Goal: Task Accomplishment & Management: Use online tool/utility

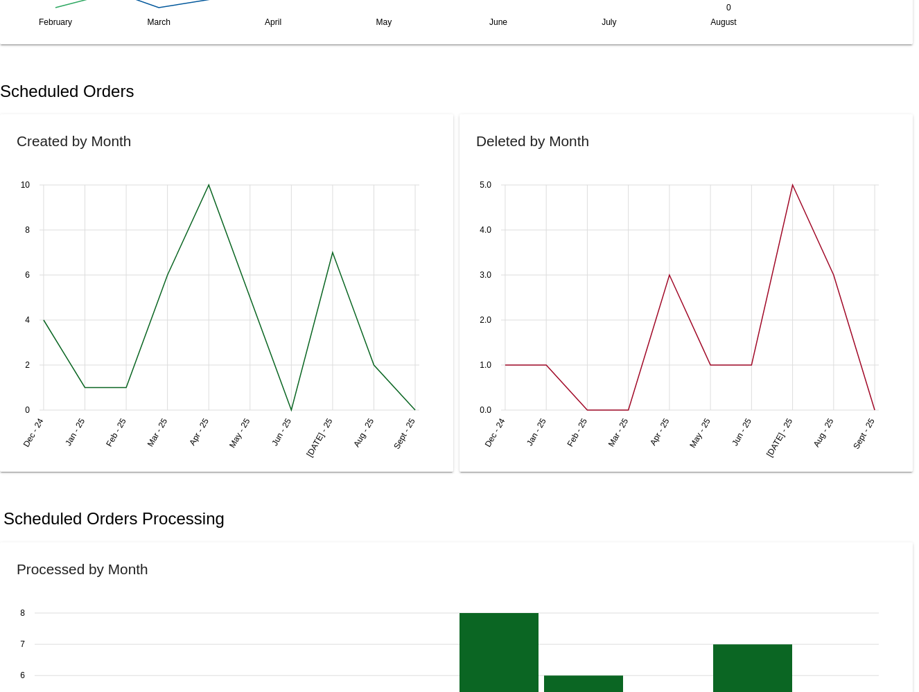
scroll to position [578, 0]
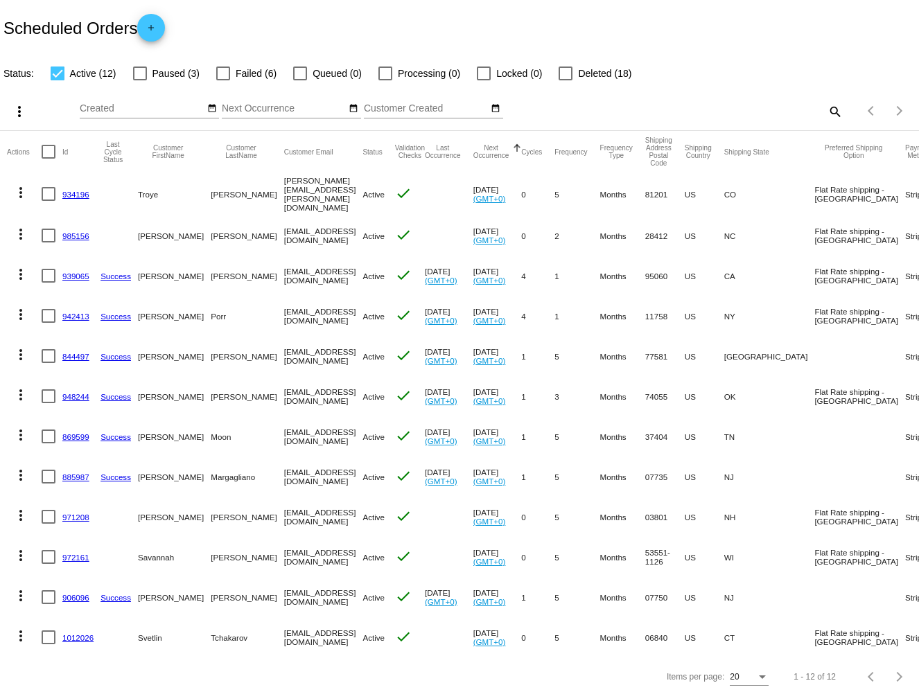
click at [80, 190] on link "934196" at bounding box center [75, 194] width 27 height 9
click at [23, 186] on mat-icon "more_vert" at bounding box center [20, 192] width 17 height 17
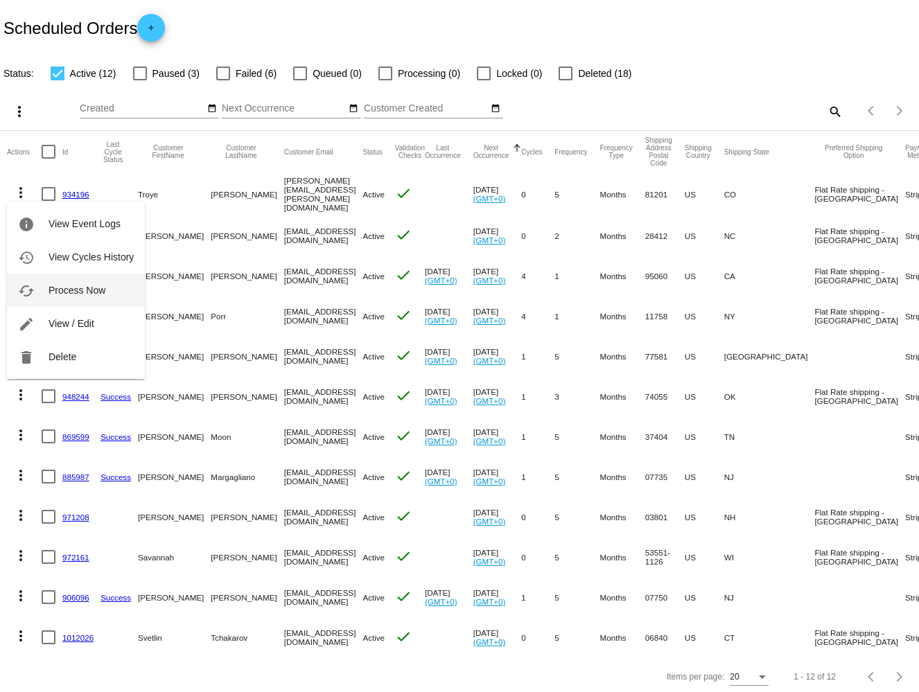
click at [90, 293] on span "Process Now" at bounding box center [76, 290] width 57 height 11
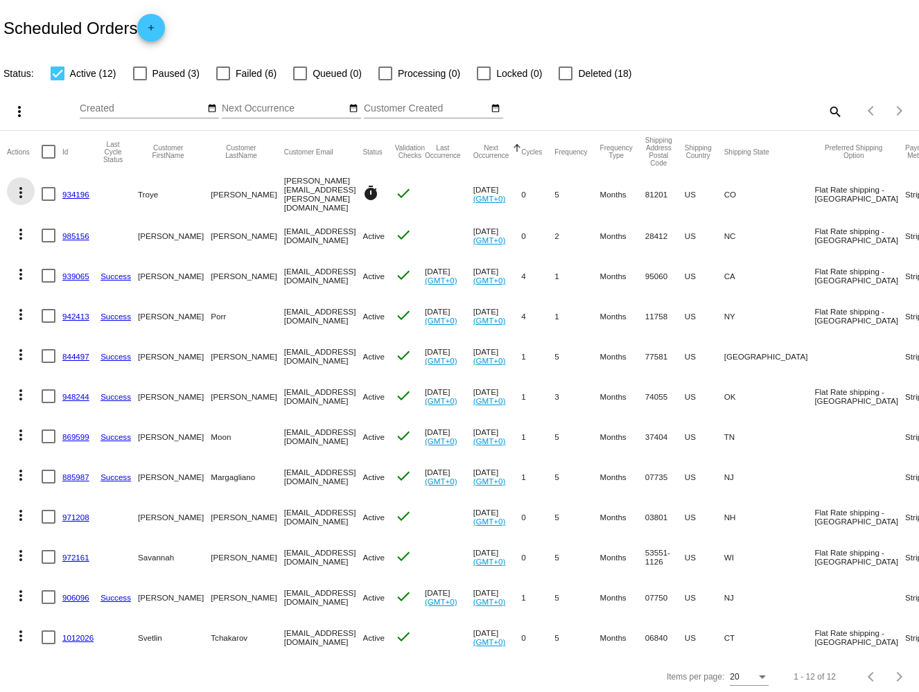
click at [21, 184] on mat-icon "more_vert" at bounding box center [20, 192] width 17 height 17
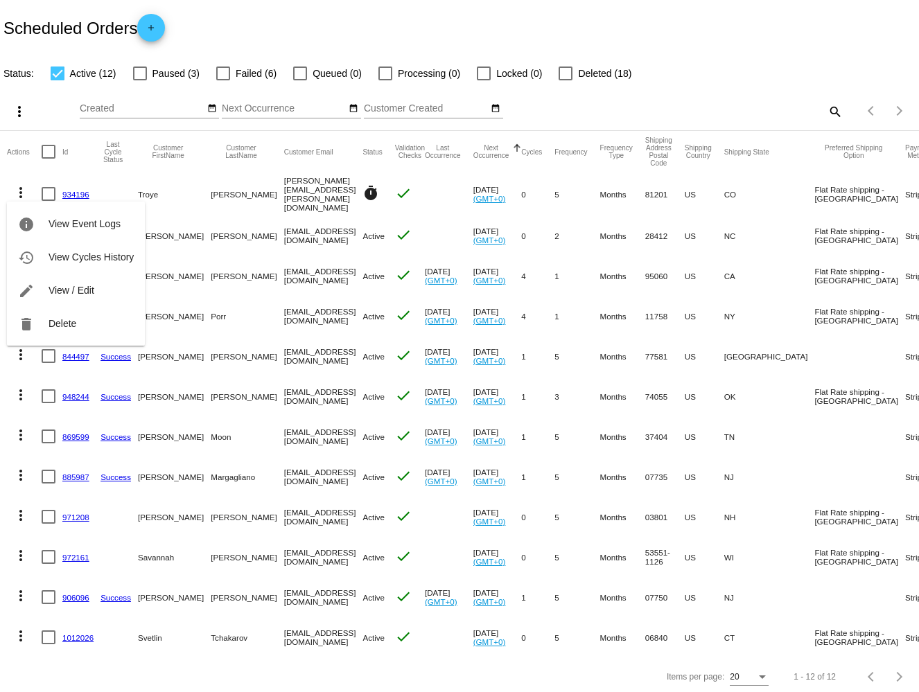
click at [603, 0] on div at bounding box center [459, 346] width 919 height 692
